Goal: Task Accomplishment & Management: Manage account settings

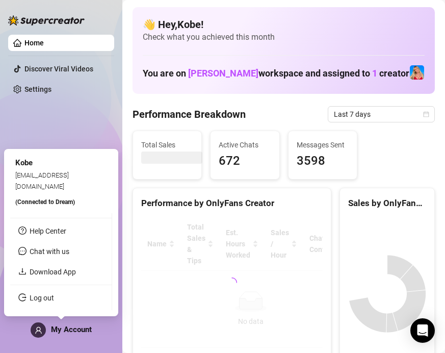
click at [83, 328] on span "My Account" at bounding box center [71, 329] width 41 height 9
click at [54, 296] on link "Log out" at bounding box center [42, 298] width 24 height 8
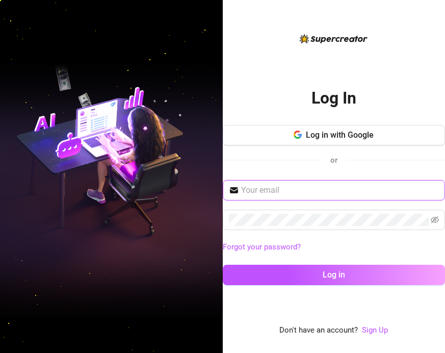
click at [313, 191] on input "text" at bounding box center [340, 190] width 198 height 12
type input "[EMAIL_ADDRESS][DOMAIN_NAME]"
click at [223, 265] on button "Log in" at bounding box center [334, 275] width 223 height 20
